Goal: Find specific page/section: Locate a particular part of the current website

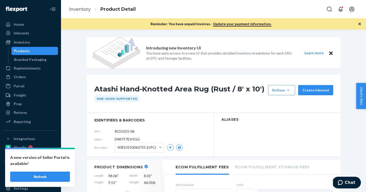
click at [23, 178] on button "Refresh" at bounding box center [40, 176] width 60 height 10
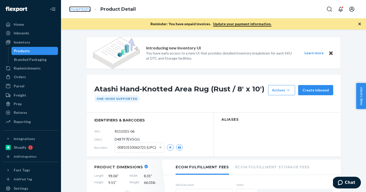
click at [84, 11] on link "Inventory" at bounding box center [80, 9] width 22 height 6
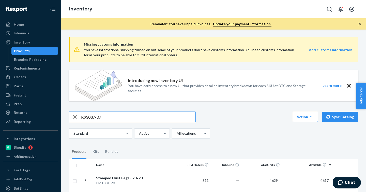
type input "R93037-07"
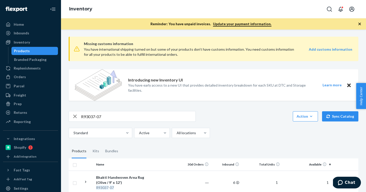
scroll to position [30, 0]
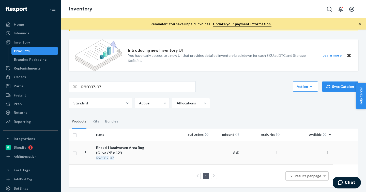
click at [136, 155] on div "R93037 - 07" at bounding box center [122, 157] width 53 height 5
